Goal: Information Seeking & Learning: Learn about a topic

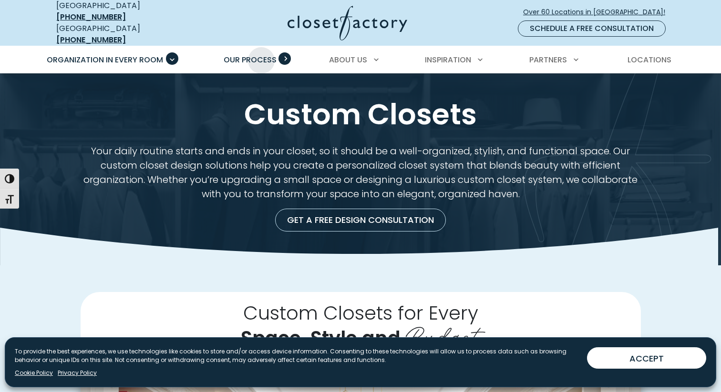
click at [261, 54] on span "Our Process" at bounding box center [250, 59] width 53 height 11
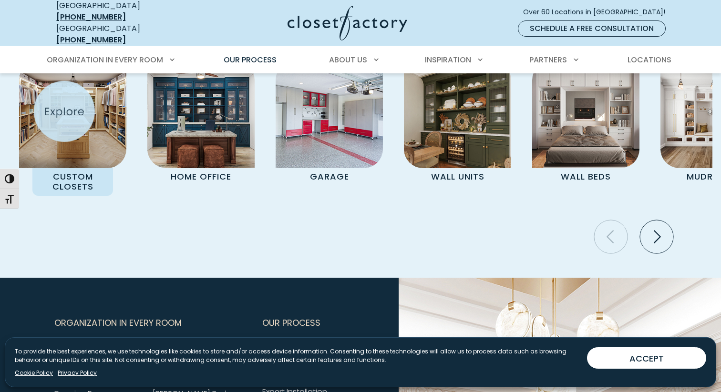
scroll to position [2005, 0]
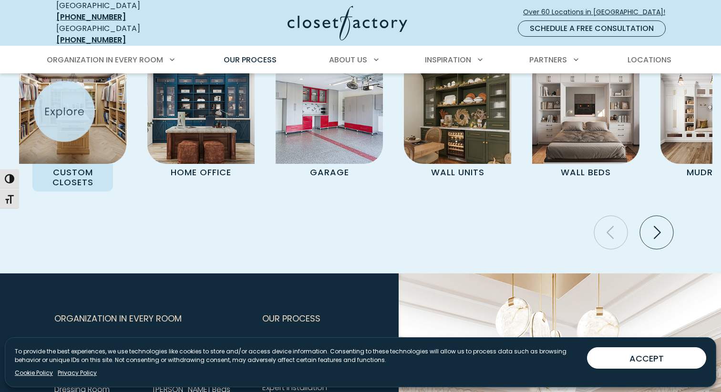
click at [64, 112] on img "Pages Gallery" at bounding box center [72, 110] width 107 height 107
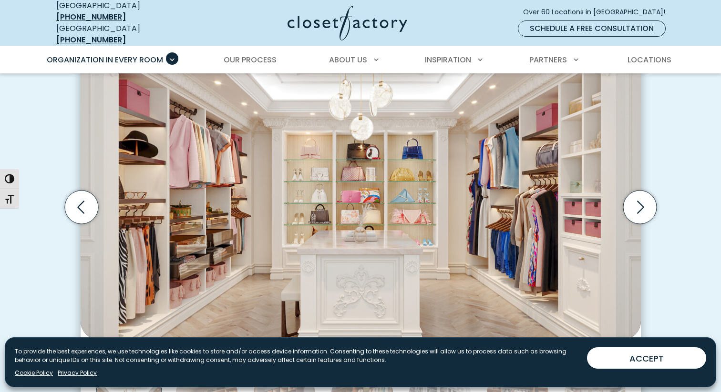
scroll to position [321, 0]
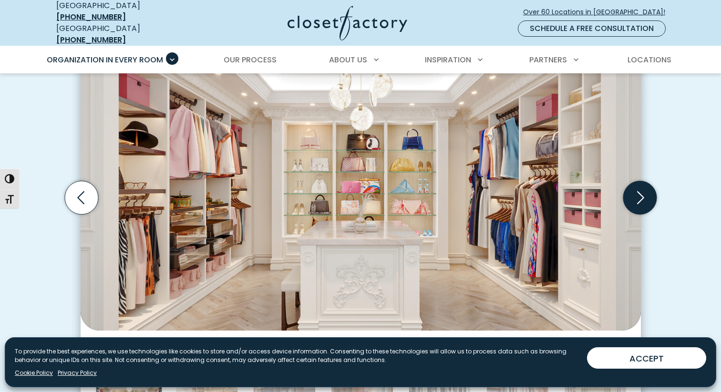
click at [633, 198] on icon "Next slide" at bounding box center [639, 197] width 33 height 33
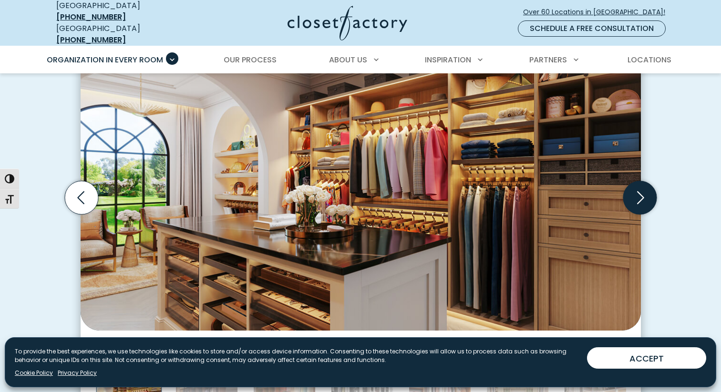
click at [633, 198] on icon "Next slide" at bounding box center [639, 197] width 33 height 33
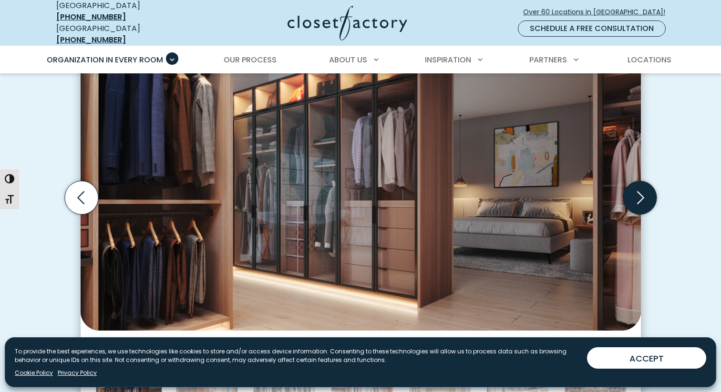
click at [633, 198] on icon "Next slide" at bounding box center [639, 197] width 33 height 33
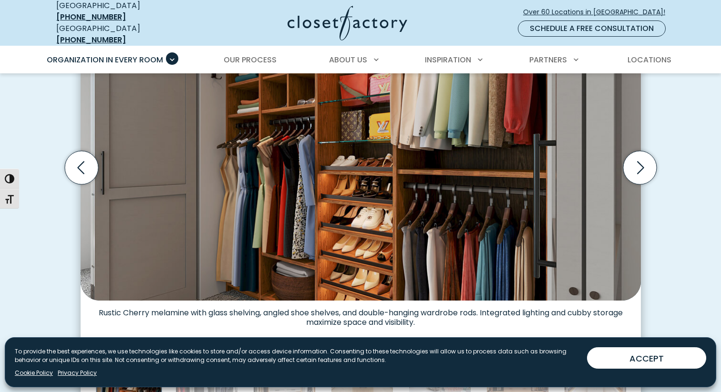
scroll to position [353, 0]
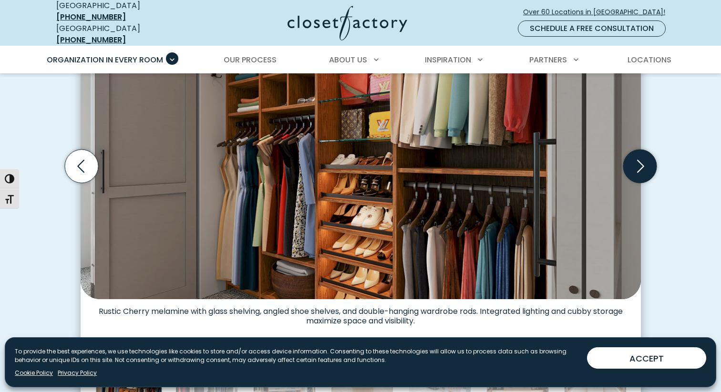
click at [646, 159] on icon "Next slide" at bounding box center [639, 166] width 33 height 33
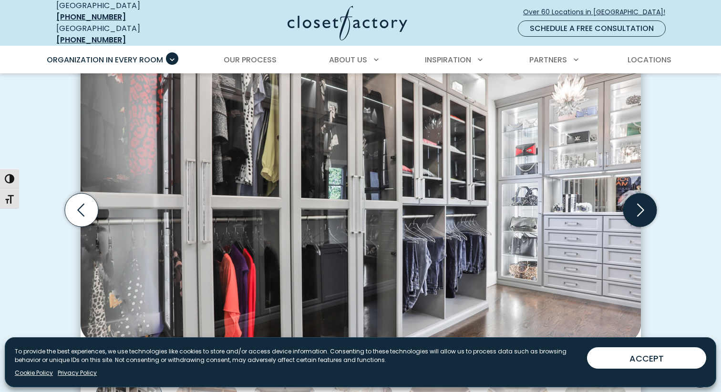
scroll to position [299, 0]
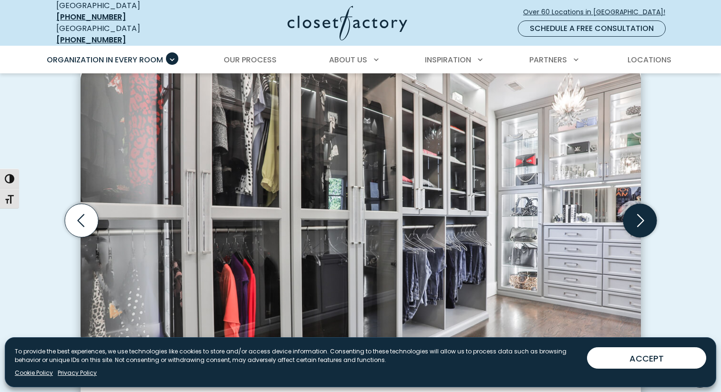
click at [640, 223] on icon "Next slide" at bounding box center [639, 220] width 33 height 33
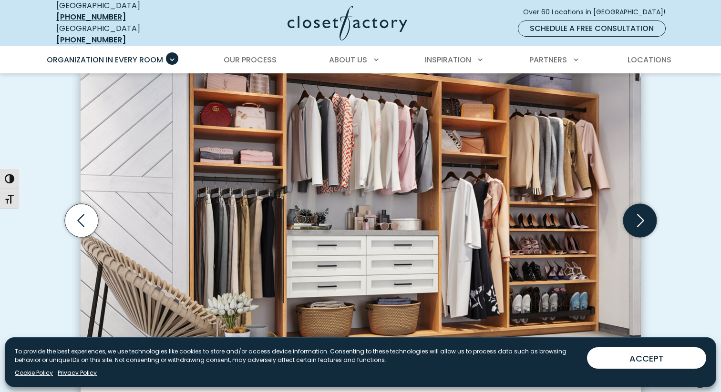
click at [640, 223] on icon "Next slide" at bounding box center [639, 220] width 33 height 33
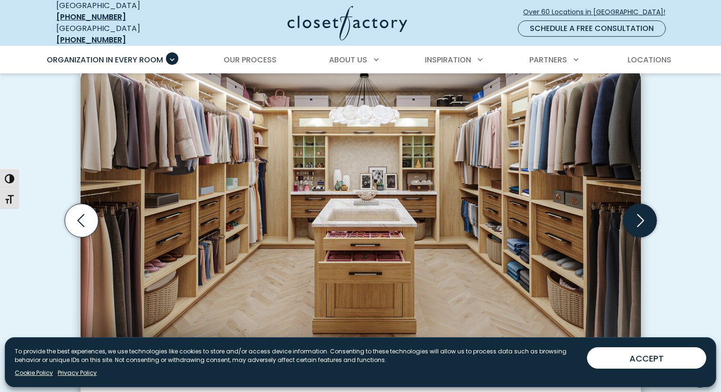
click at [640, 223] on icon "Next slide" at bounding box center [639, 220] width 33 height 33
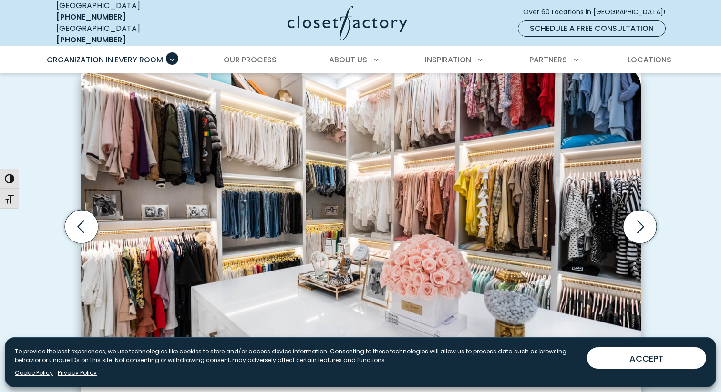
scroll to position [293, 0]
click at [634, 215] on icon "Next slide" at bounding box center [639, 226] width 33 height 33
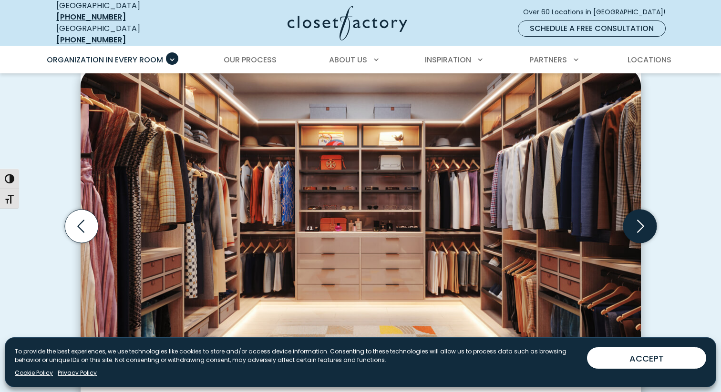
click at [639, 222] on icon "Next slide" at bounding box center [639, 226] width 33 height 33
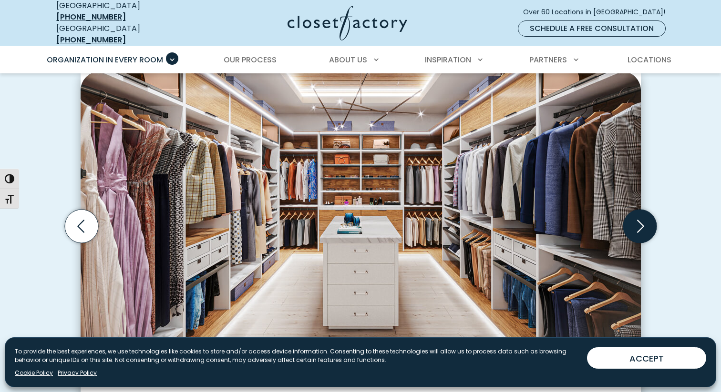
click at [639, 222] on icon "Next slide" at bounding box center [639, 226] width 33 height 33
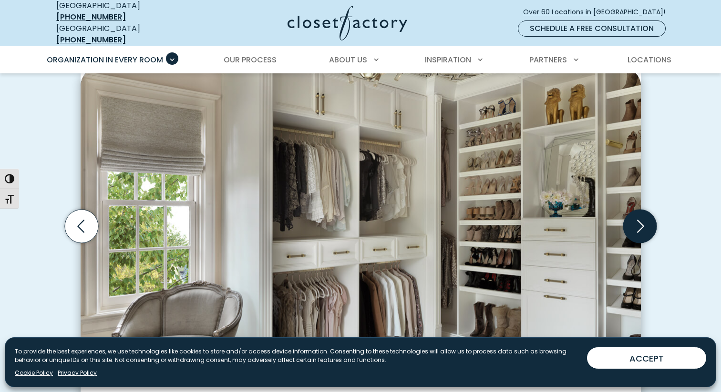
click at [639, 222] on icon "Next slide" at bounding box center [639, 226] width 33 height 33
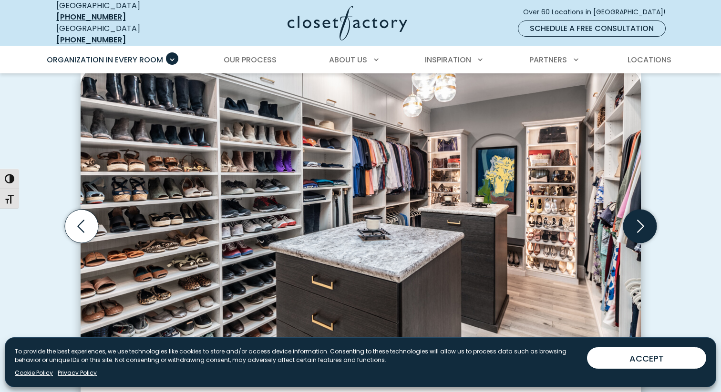
click at [639, 222] on icon "Next slide" at bounding box center [639, 226] width 33 height 33
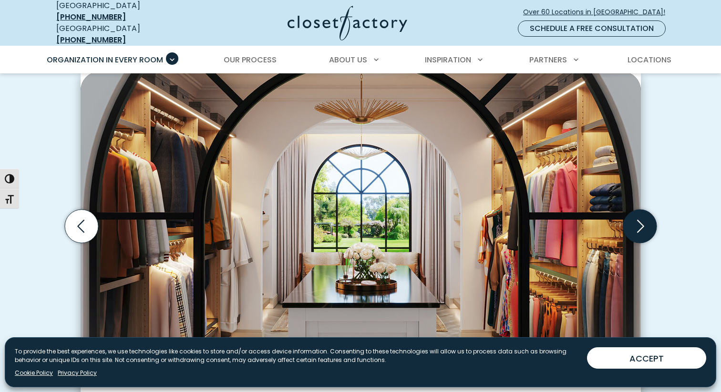
click at [639, 222] on icon "Next slide" at bounding box center [639, 226] width 33 height 33
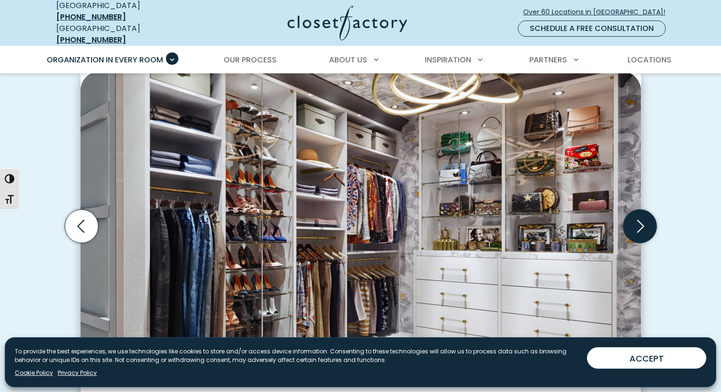
click at [639, 222] on icon "Next slide" at bounding box center [639, 226] width 33 height 33
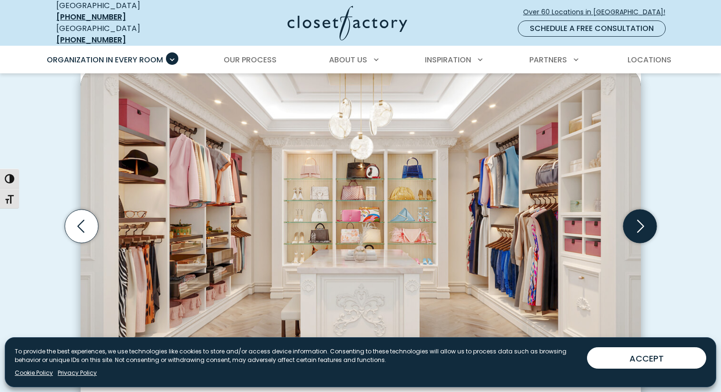
click at [639, 222] on icon "Next slide" at bounding box center [639, 226] width 33 height 33
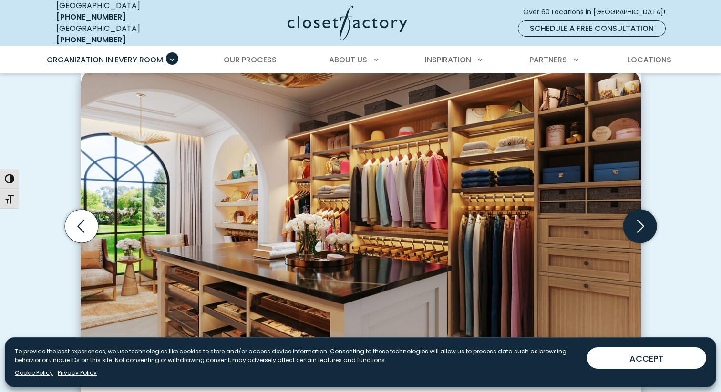
scroll to position [0, 0]
